Goal: Navigation & Orientation: Find specific page/section

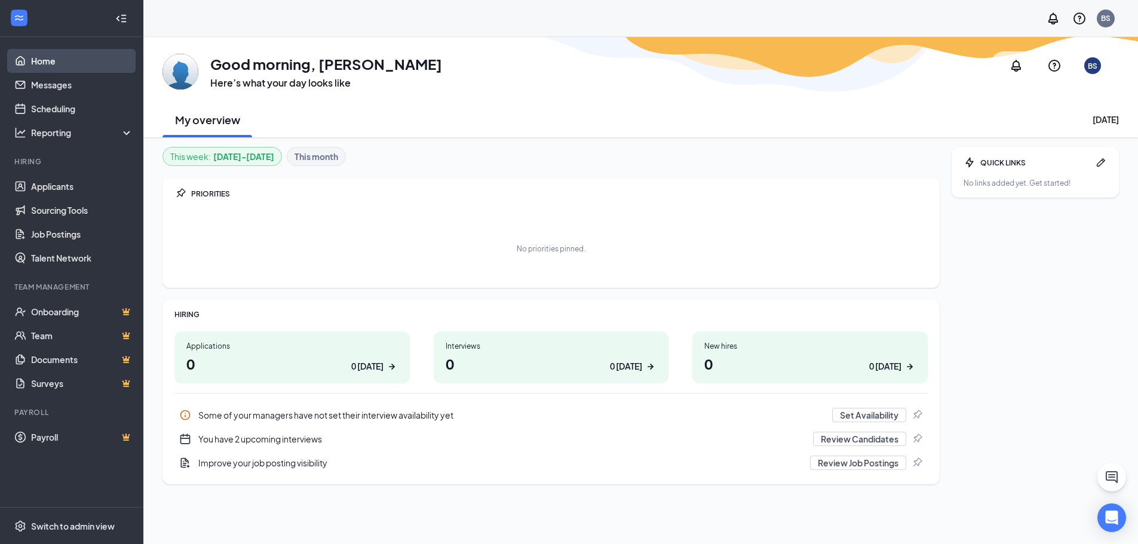
click at [52, 56] on link "Home" at bounding box center [82, 61] width 102 height 24
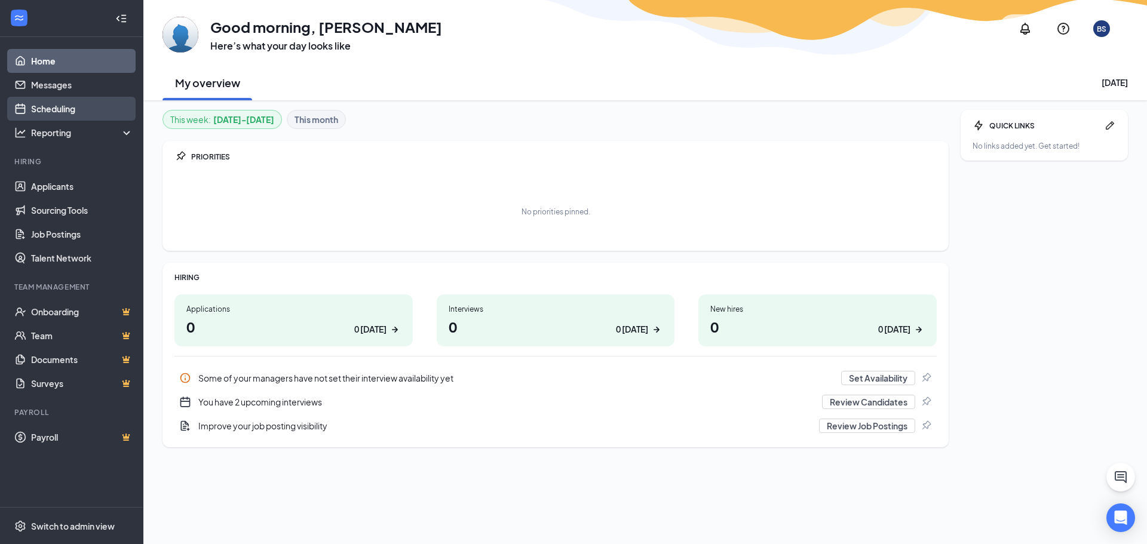
click at [64, 113] on link "Scheduling" at bounding box center [82, 109] width 102 height 24
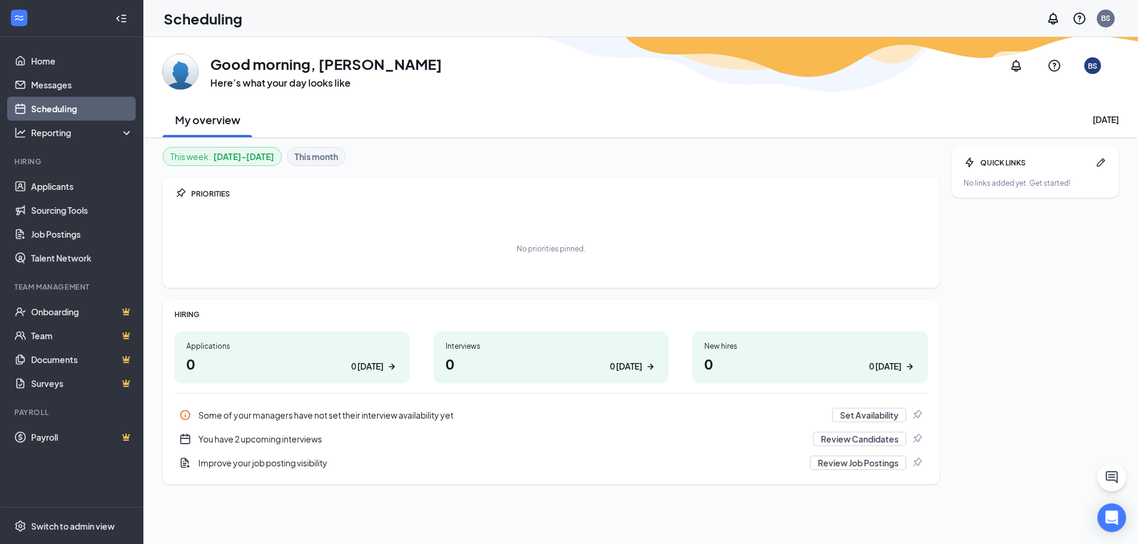
click at [72, 107] on link "Scheduling" at bounding box center [82, 109] width 102 height 24
click at [50, 65] on link "Home" at bounding box center [82, 61] width 102 height 24
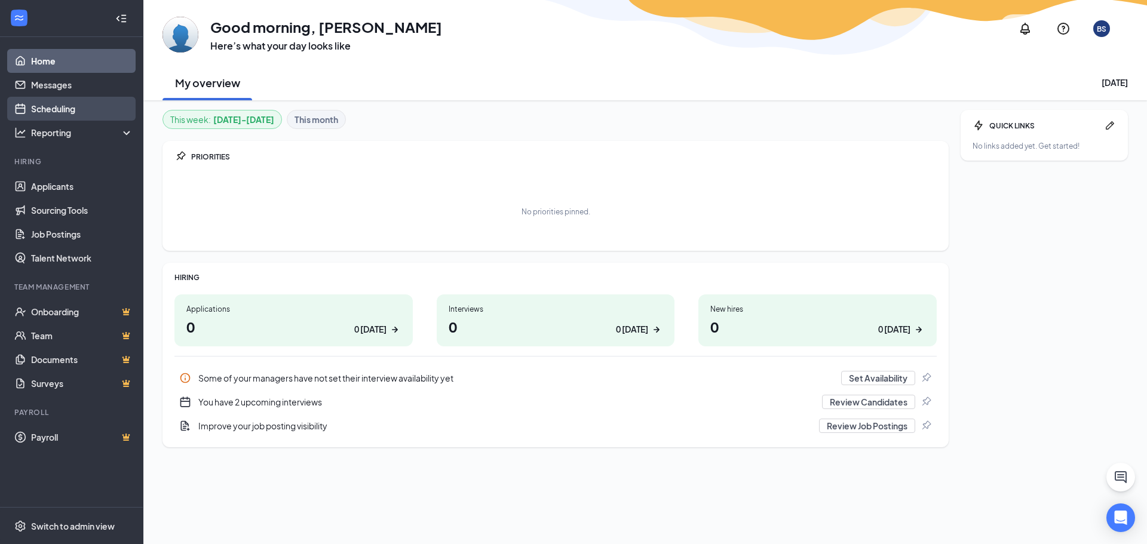
click at [56, 112] on link "Scheduling" at bounding box center [82, 109] width 102 height 24
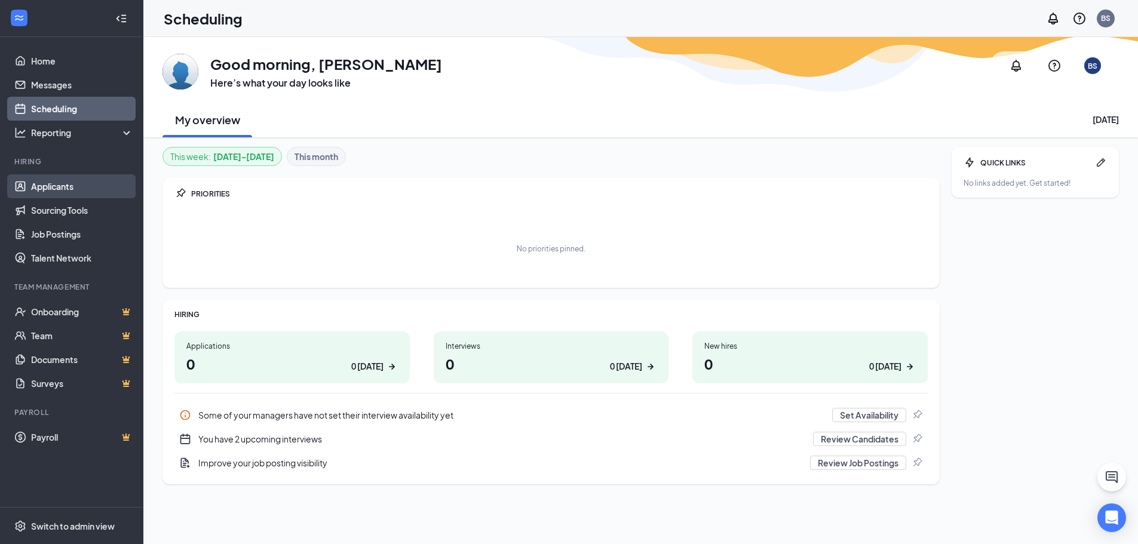
click at [59, 183] on link "Applicants" at bounding box center [82, 186] width 102 height 24
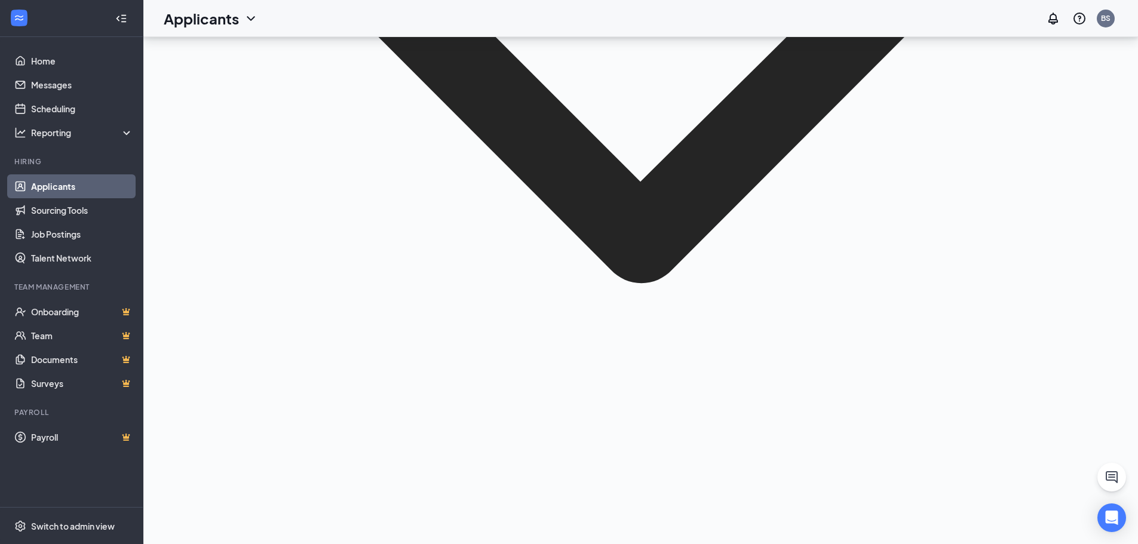
scroll to position [403, 0]
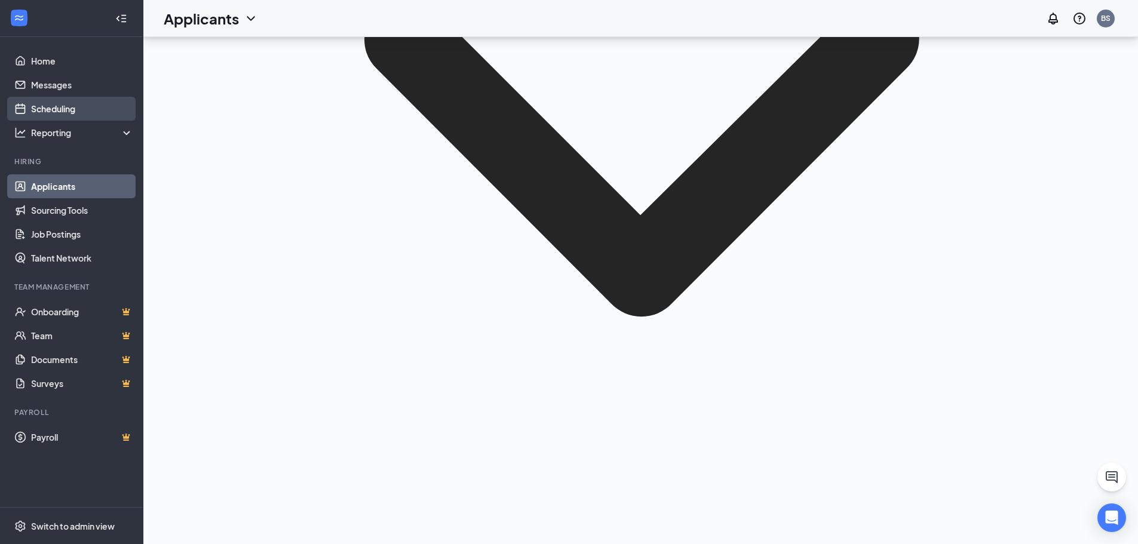
click at [47, 107] on link "Scheduling" at bounding box center [82, 109] width 102 height 24
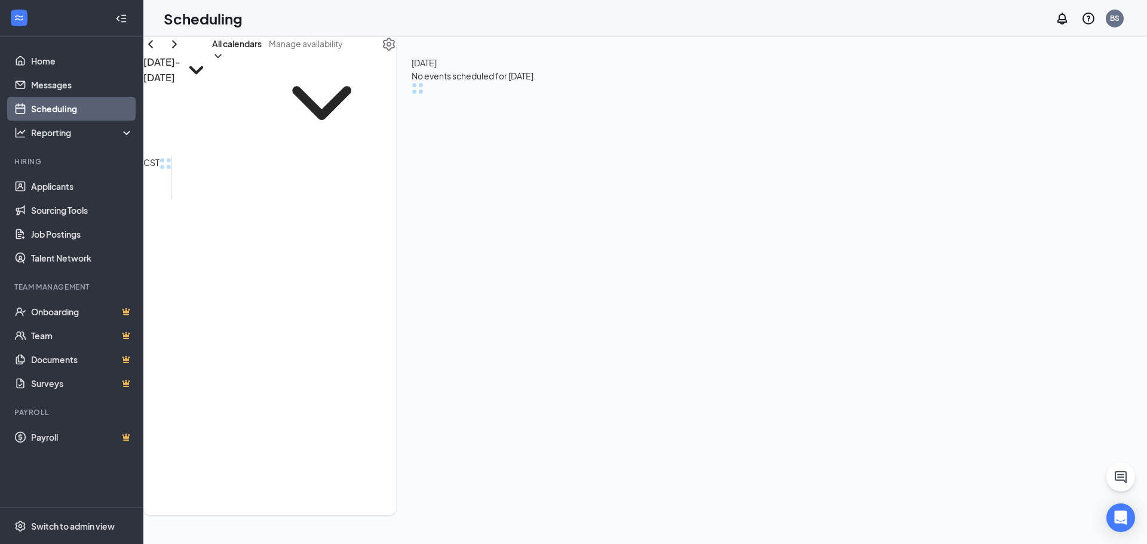
scroll to position [422, 0]
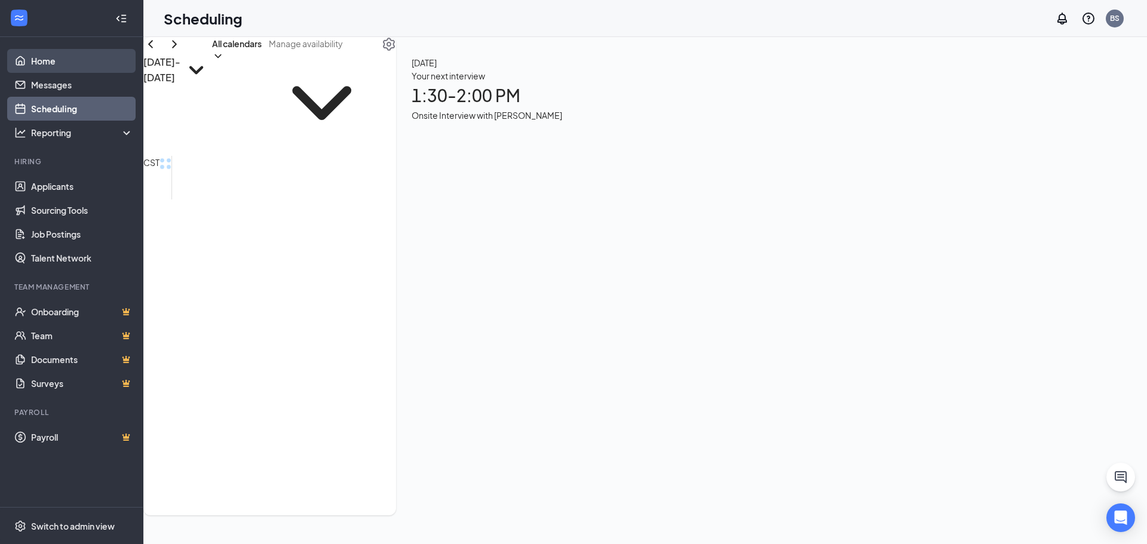
click at [54, 71] on link "Home" at bounding box center [82, 61] width 102 height 24
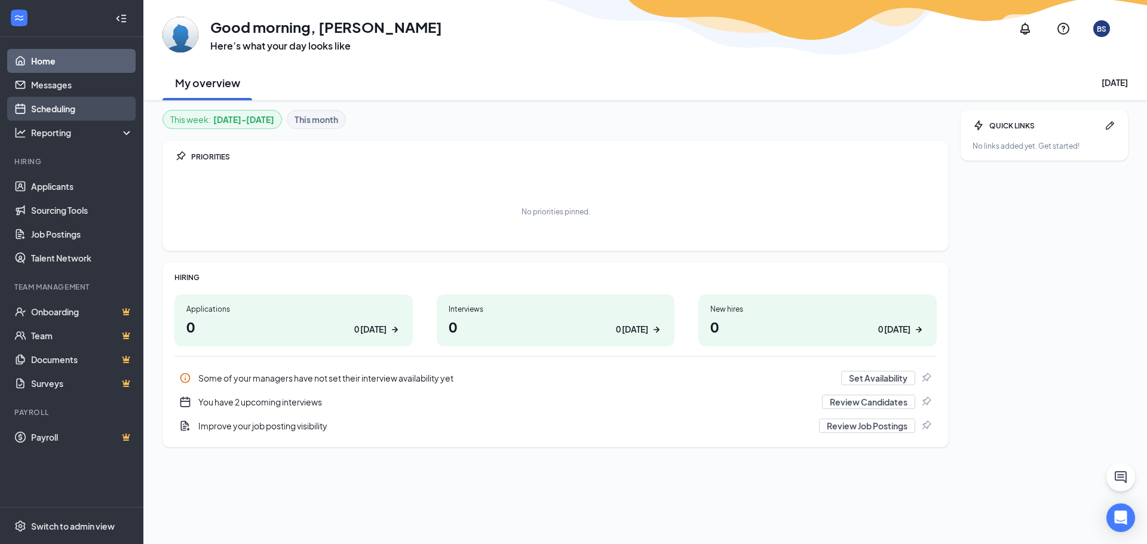
click at [61, 106] on link "Scheduling" at bounding box center [82, 109] width 102 height 24
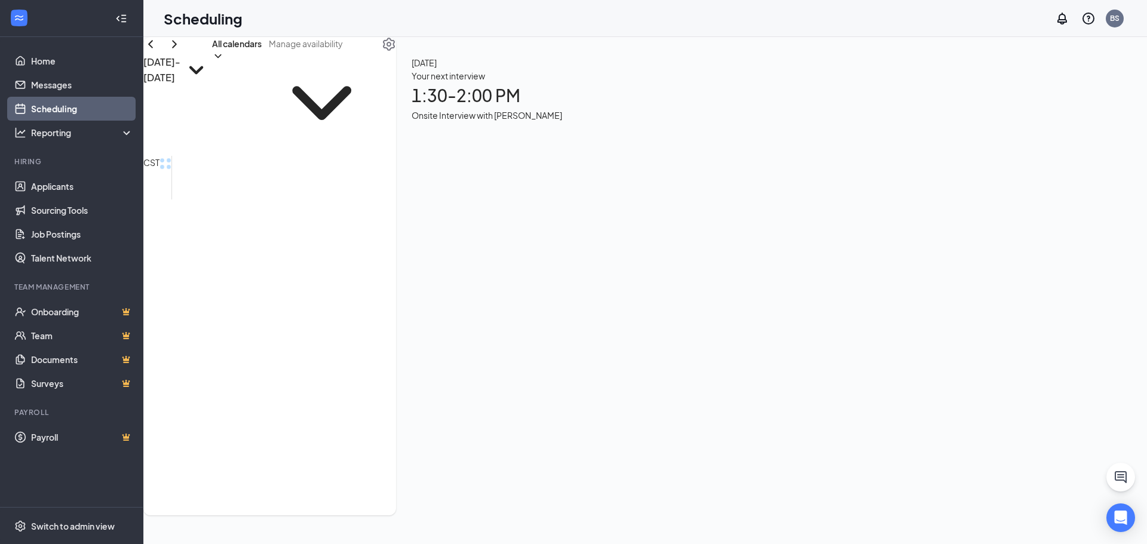
scroll to position [422, 0]
